Goal: Information Seeking & Learning: Find specific fact

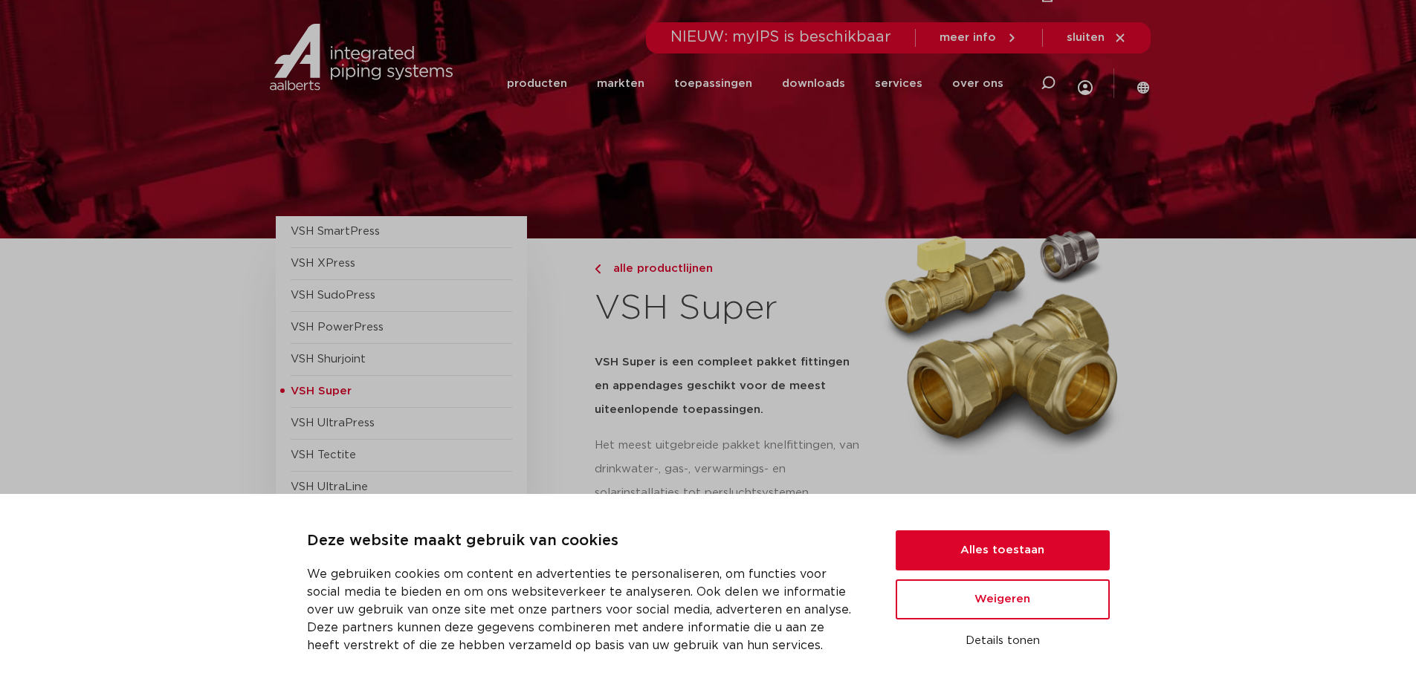
scroll to position [892, 0]
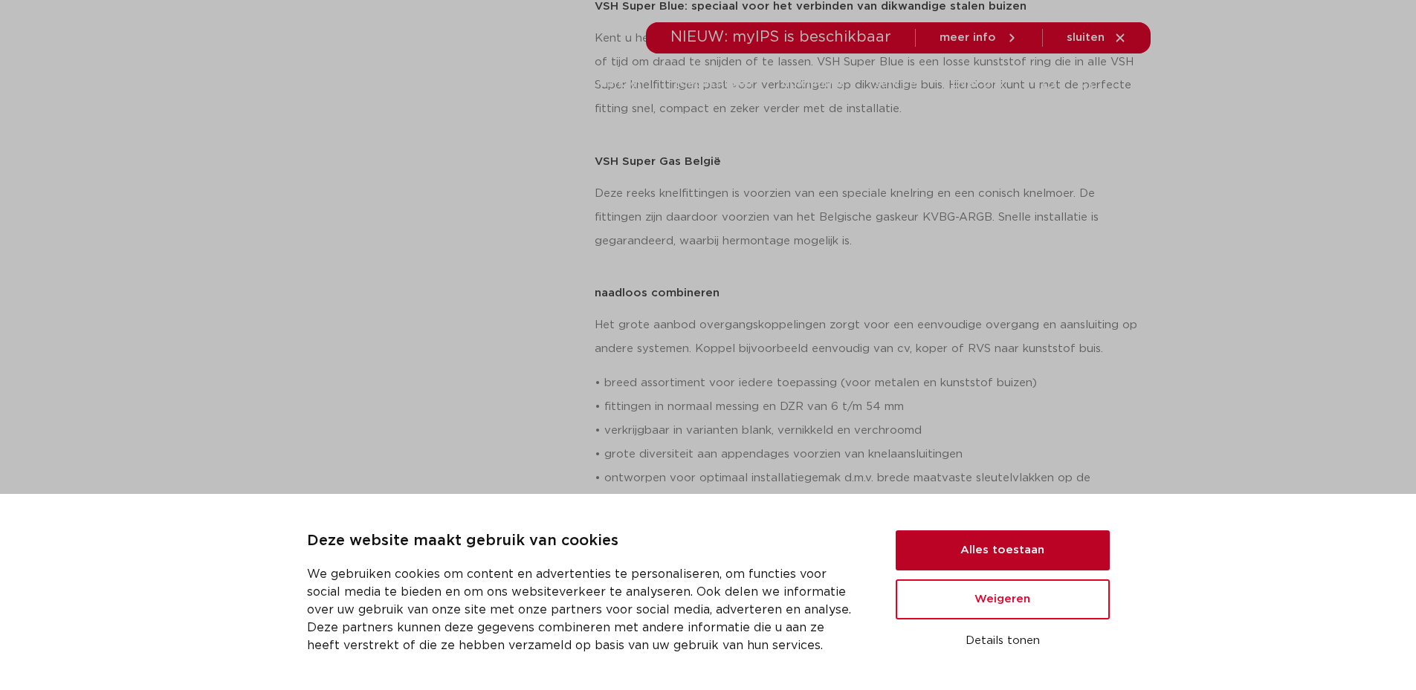
click at [969, 551] on button "Alles toestaan" at bounding box center [1002, 551] width 214 height 40
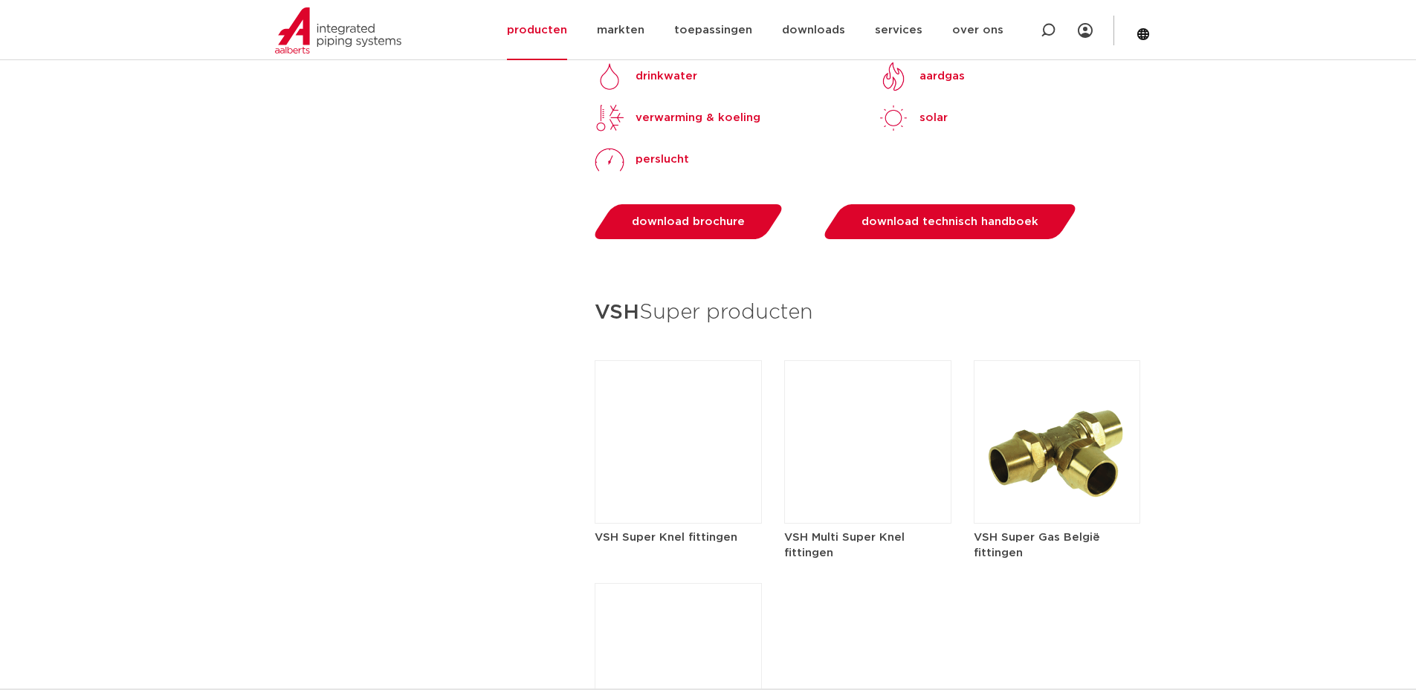
scroll to position [2081, 0]
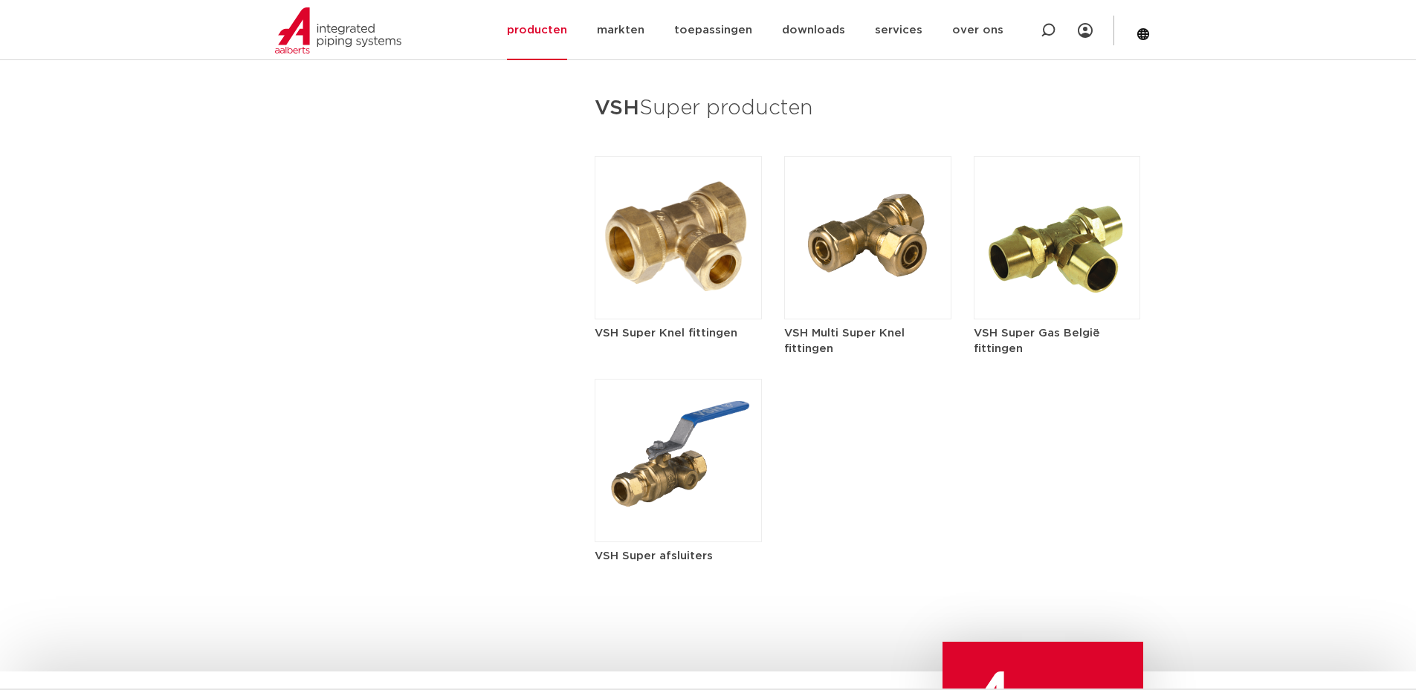
click at [668, 263] on img at bounding box center [677, 237] width 167 height 163
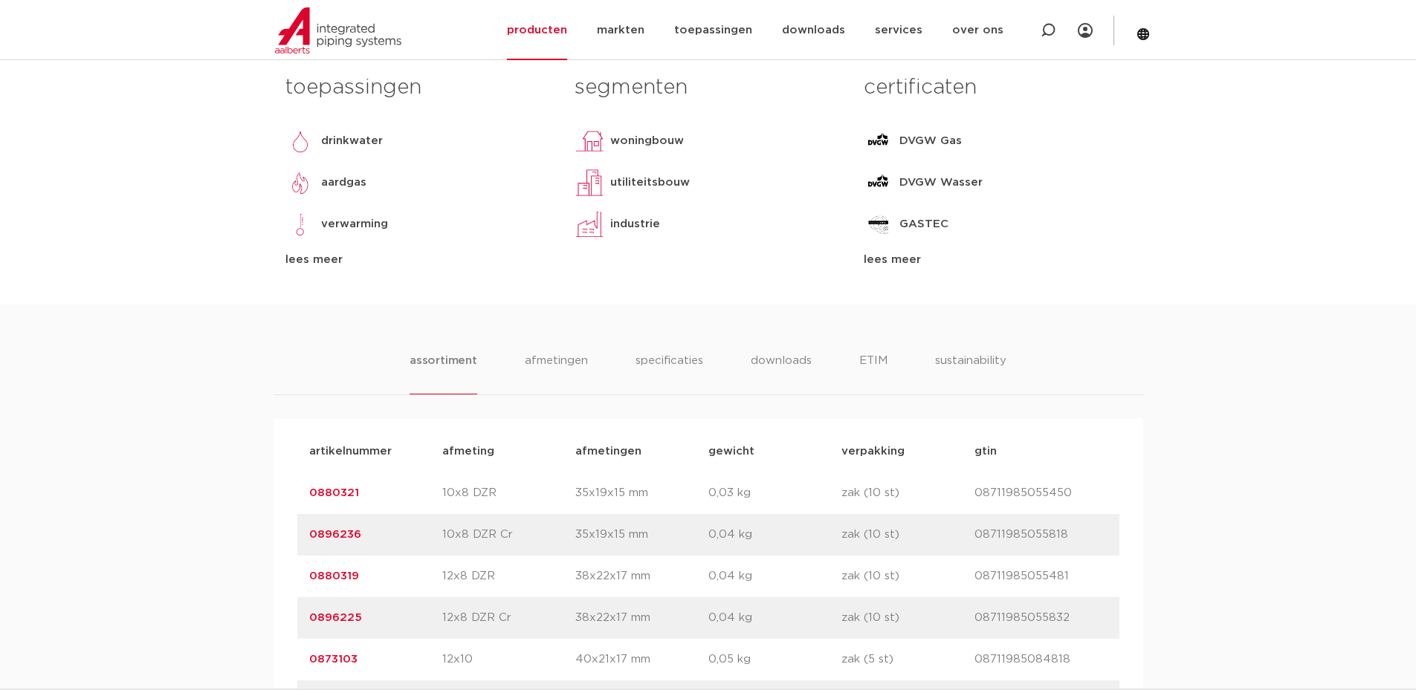
scroll to position [594, 0]
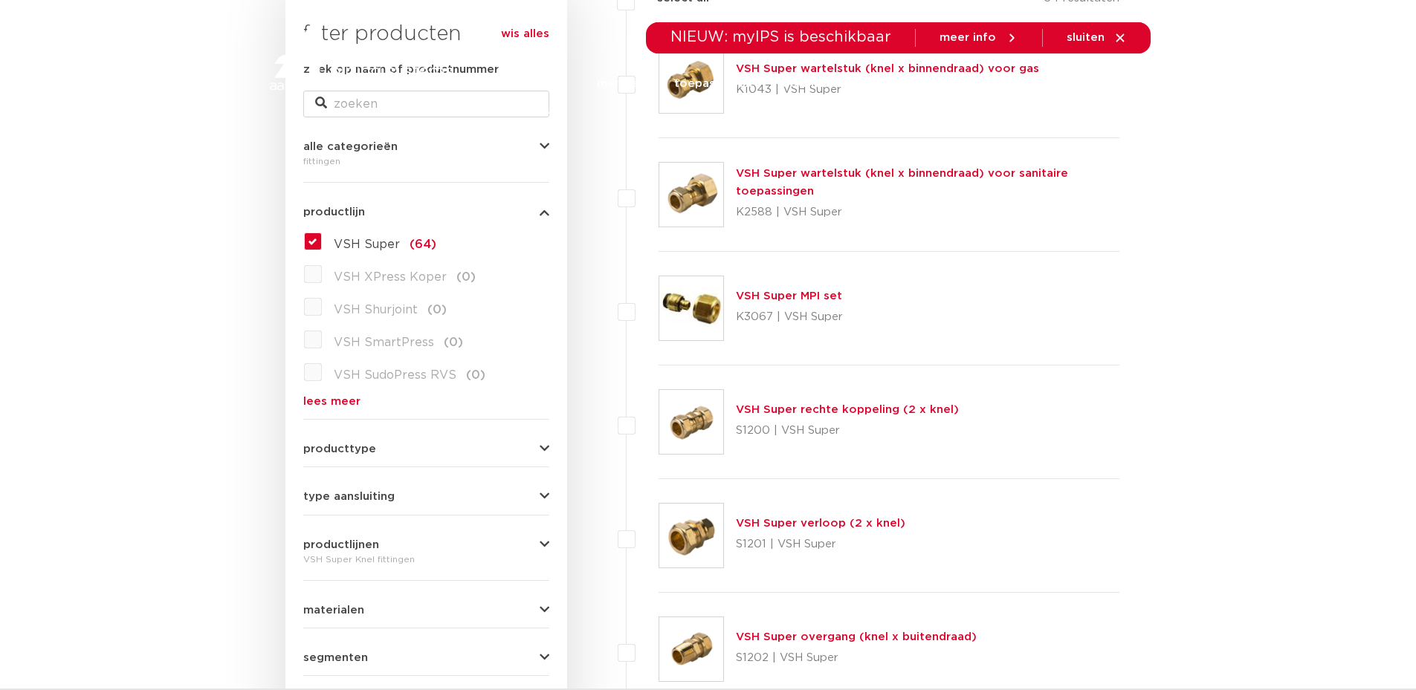
click at [780, 414] on link "VSH Super rechte koppeling (2 x knel)" at bounding box center [847, 409] width 223 height 11
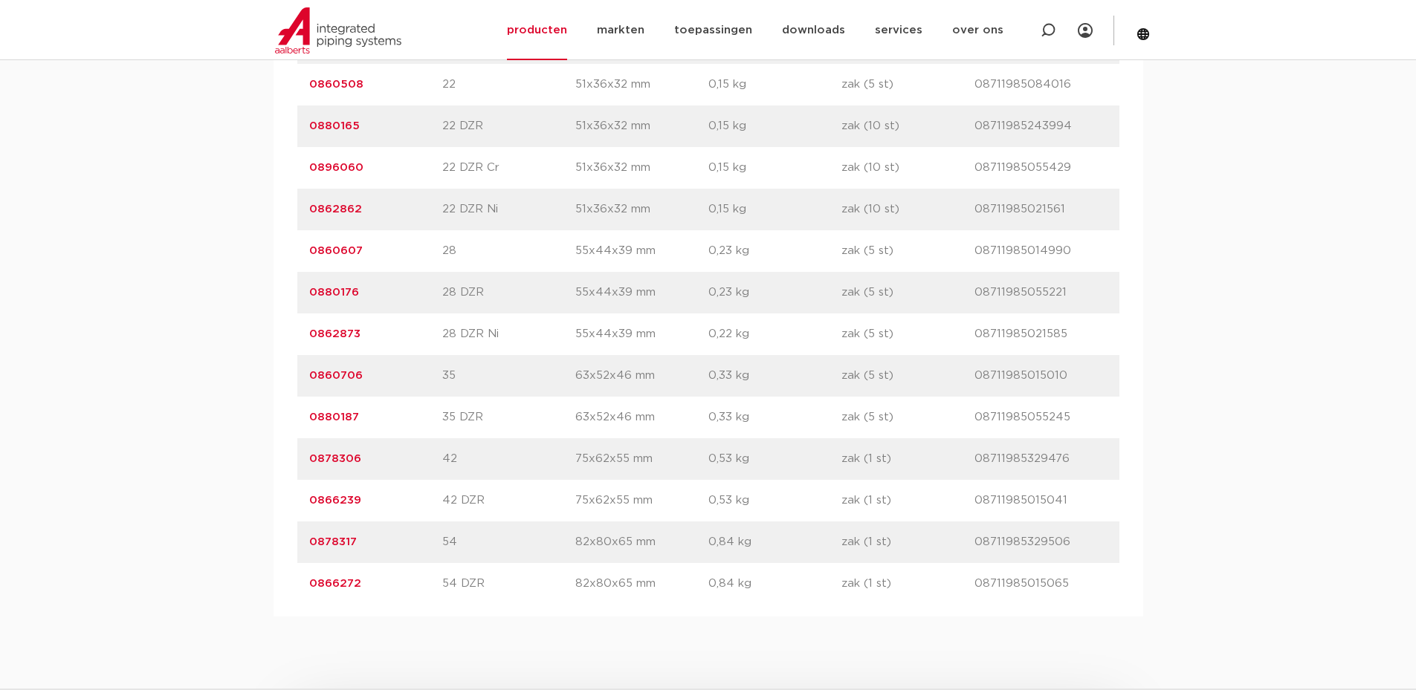
click at [1012, 458] on p "08711985329476" at bounding box center [1040, 459] width 133 height 18
drag, startPoint x: 366, startPoint y: 453, endPoint x: 285, endPoint y: 451, distance: 81.8
copy link "0878306"
